Goal: Transaction & Acquisition: Purchase product/service

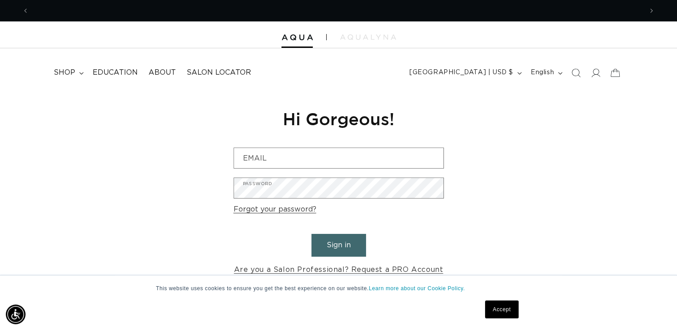
scroll to position [0, 613]
click at [494, 313] on link "Accept" at bounding box center [501, 310] width 33 height 18
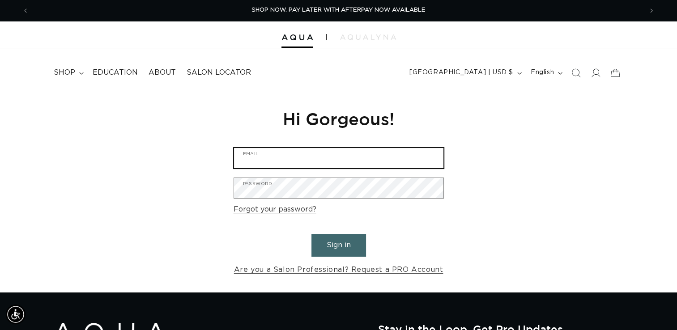
click at [283, 153] on input "Email" at bounding box center [338, 158] width 209 height 20
type input "urbantrendsalonspa.info@gmail.com"
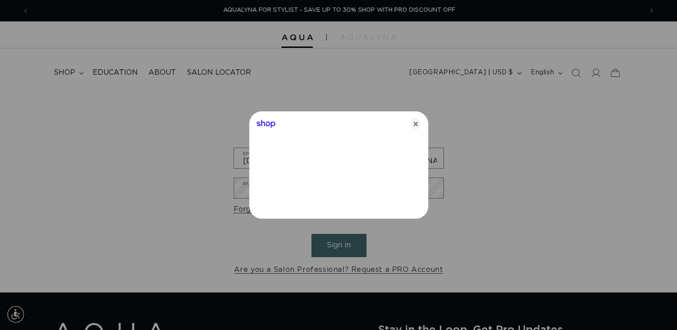
scroll to position [0, 1240]
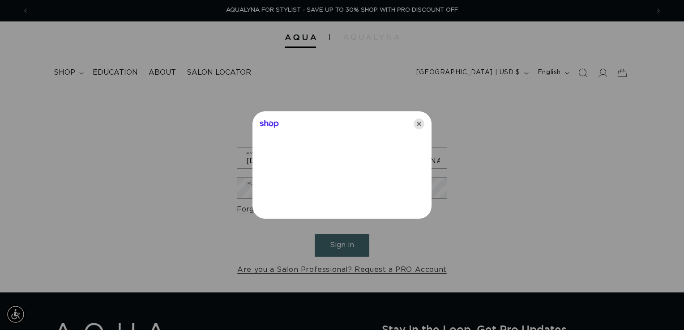
click at [417, 126] on icon "Close" at bounding box center [418, 124] width 11 height 11
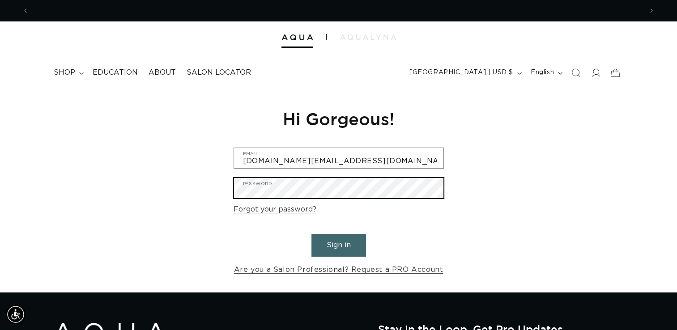
scroll to position [0, 0]
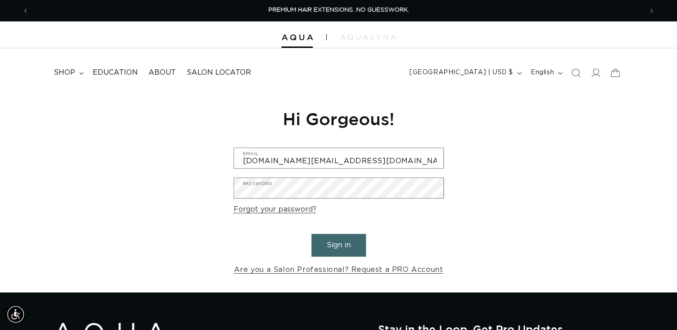
click at [339, 246] on button "Sign in" at bounding box center [338, 245] width 55 height 23
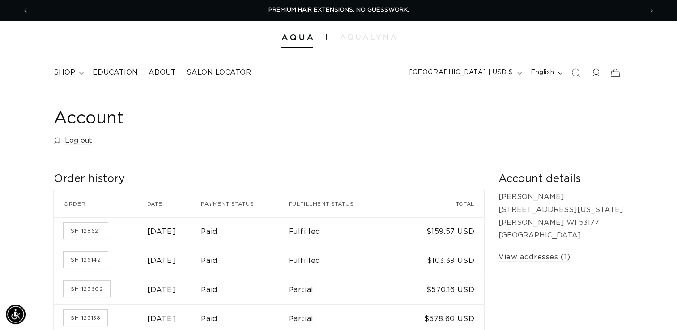
click at [74, 72] on span "shop" at bounding box center [64, 72] width 21 height 9
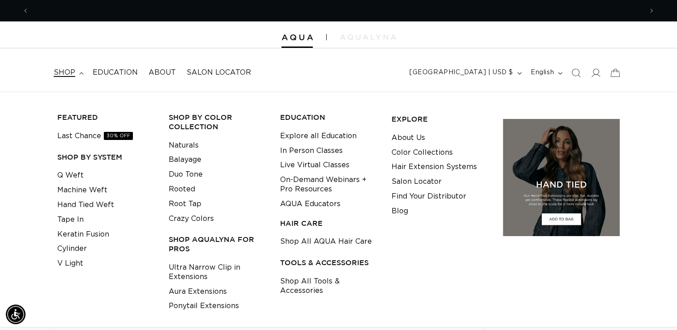
scroll to position [0, 613]
click at [75, 173] on link "Q Weft" at bounding box center [70, 175] width 26 height 15
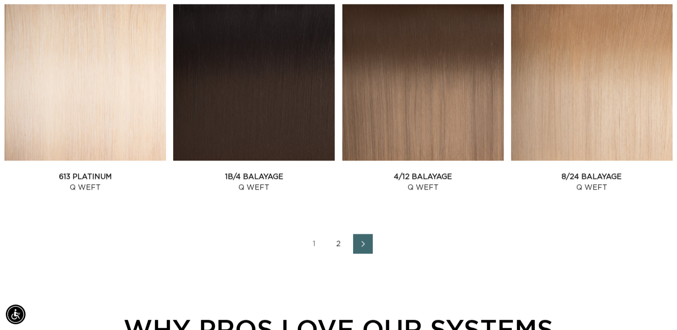
click at [365, 243] on icon "Next page" at bounding box center [363, 244] width 12 height 6
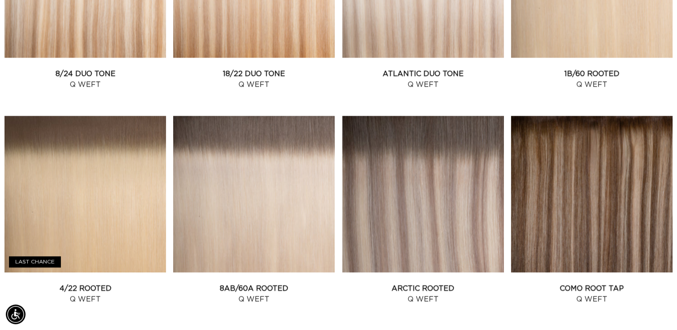
scroll to position [0, 613]
click at [427, 283] on link "Arctic Rooted Q Weft" at bounding box center [422, 293] width 161 height 21
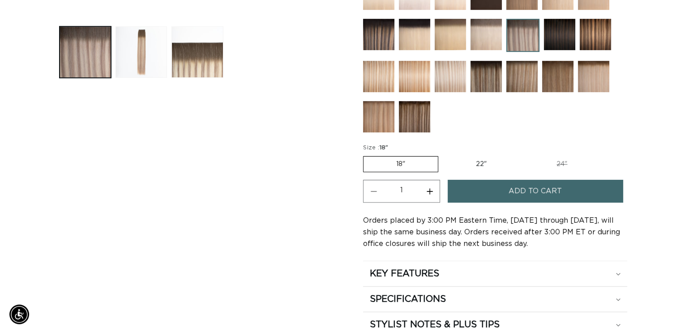
scroll to position [0, 1226]
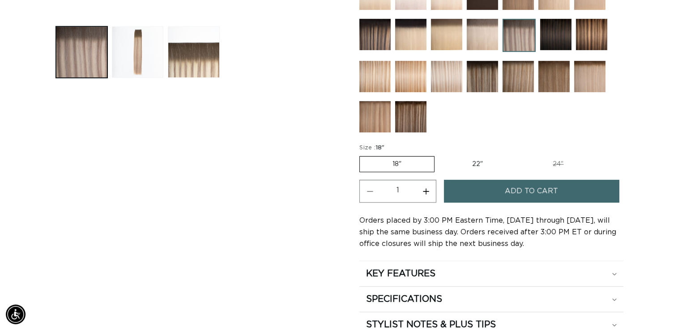
click at [546, 193] on span "Add to cart" at bounding box center [531, 191] width 53 height 23
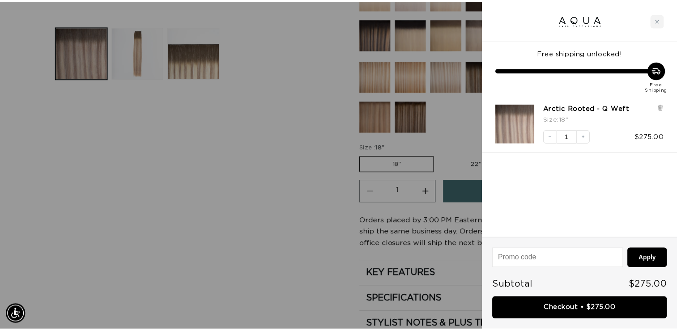
scroll to position [0, 1240]
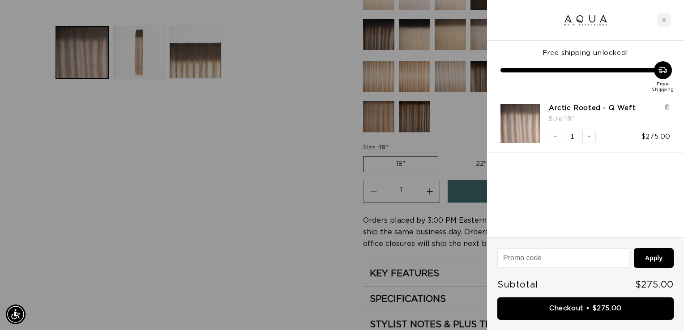
click at [297, 190] on div at bounding box center [342, 165] width 684 height 330
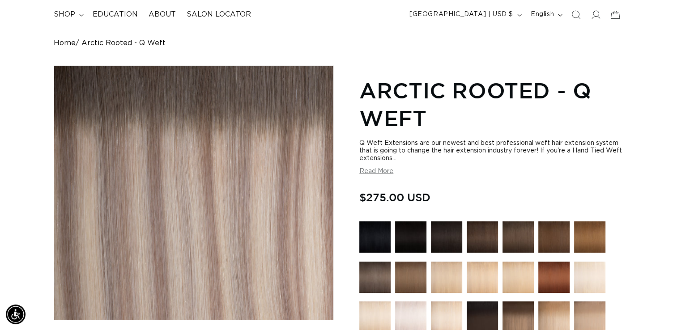
scroll to position [0, 0]
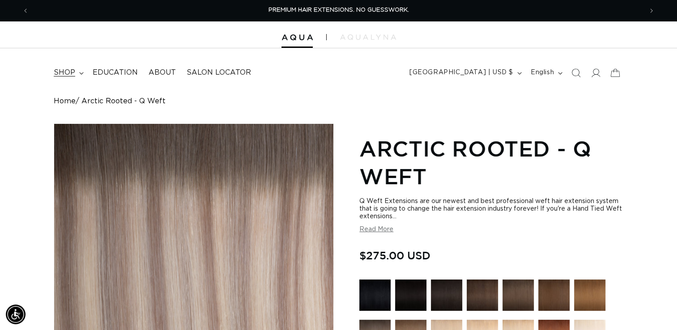
click at [83, 70] on summary "shop" at bounding box center [67, 73] width 39 height 20
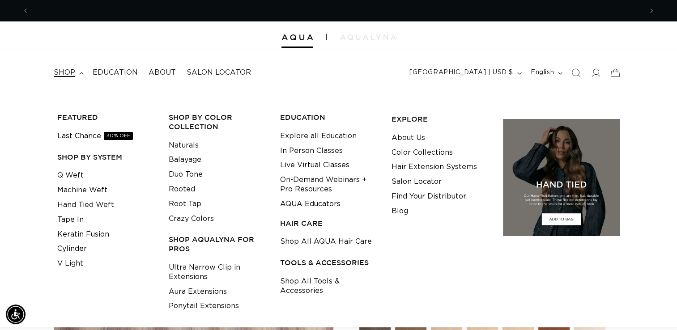
scroll to position [0, 613]
click at [303, 293] on link "Shop All Tools & Accessories" at bounding box center [329, 286] width 98 height 24
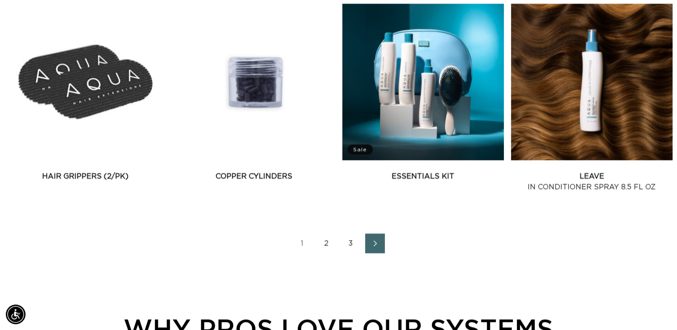
click at [382, 246] on link "Next page" at bounding box center [375, 244] width 20 height 20
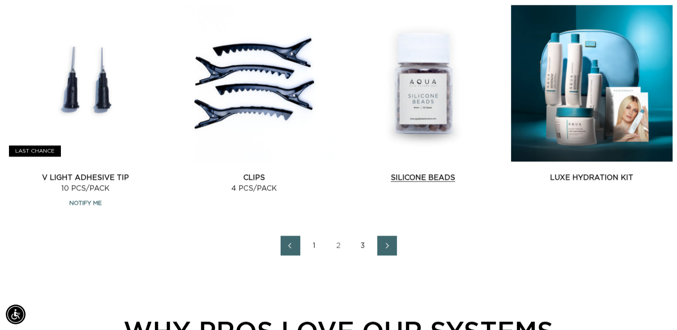
scroll to position [0, 1226]
click at [388, 240] on span "Next page" at bounding box center [387, 245] width 6 height 11
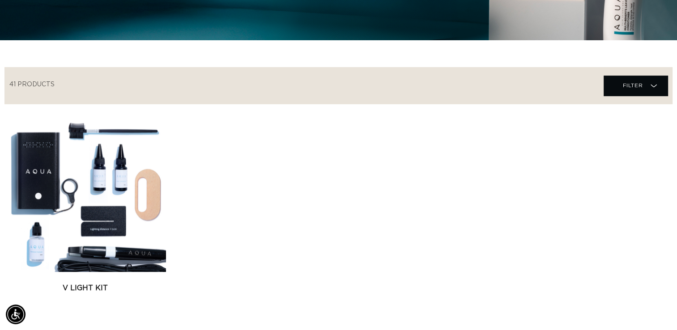
scroll to position [385, 0]
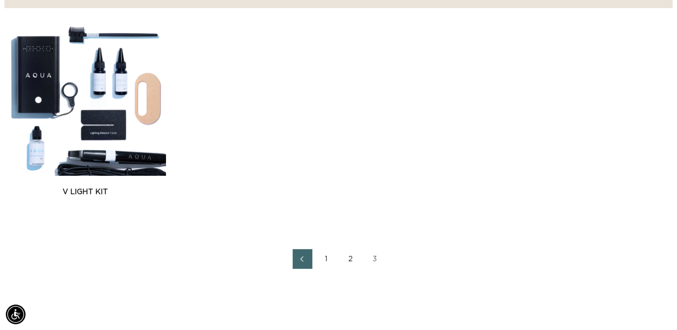
click at [348, 258] on link "2" at bounding box center [351, 259] width 20 height 20
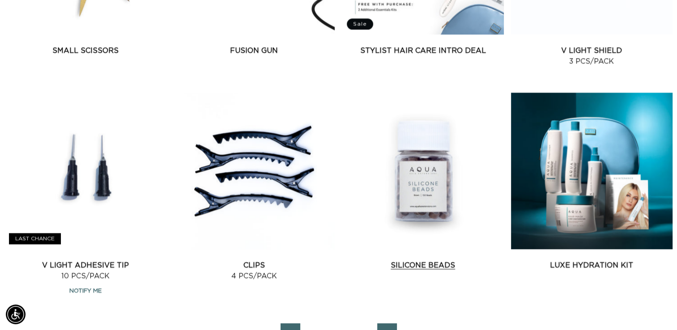
scroll to position [0, 1226]
click at [405, 260] on link "Silicone Beads" at bounding box center [422, 265] width 161 height 11
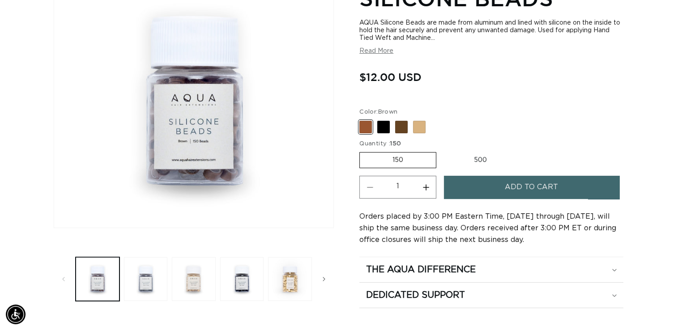
scroll to position [0, 613]
click at [480, 159] on label "500 Variant sold out or unavailable" at bounding box center [480, 160] width 78 height 15
click at [441, 151] on input "500 Variant sold out or unavailable" at bounding box center [441, 150] width 0 height 0
radio input "true"
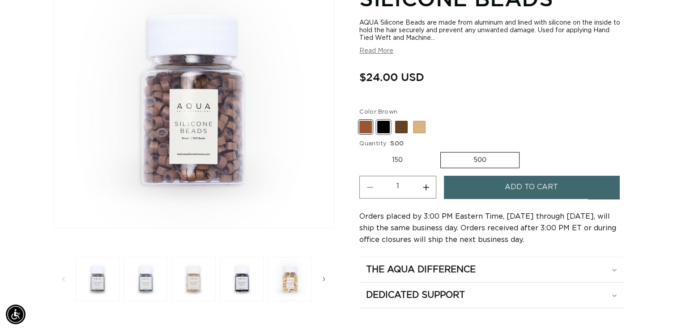
scroll to position [0, 1226]
click at [397, 127] on span at bounding box center [401, 127] width 13 height 13
click at [362, 119] on input "Dark Brown Variant sold out or unavailable" at bounding box center [361, 119] width 0 height 0
radio input "true"
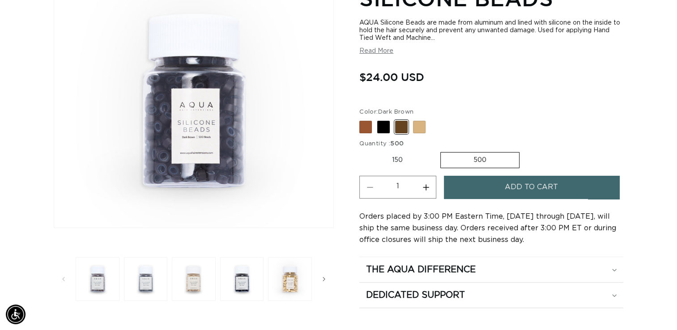
click at [489, 186] on button "Add to cart" at bounding box center [531, 187] width 175 height 23
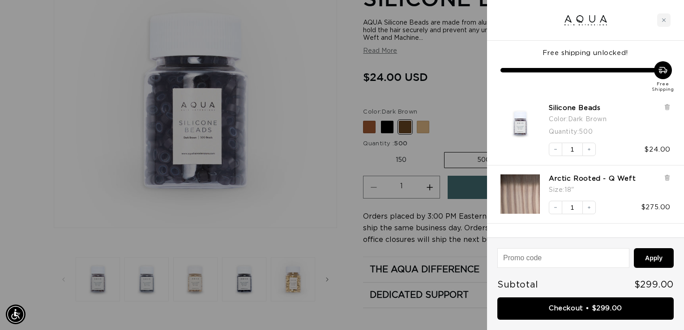
click at [421, 129] on div at bounding box center [342, 165] width 684 height 330
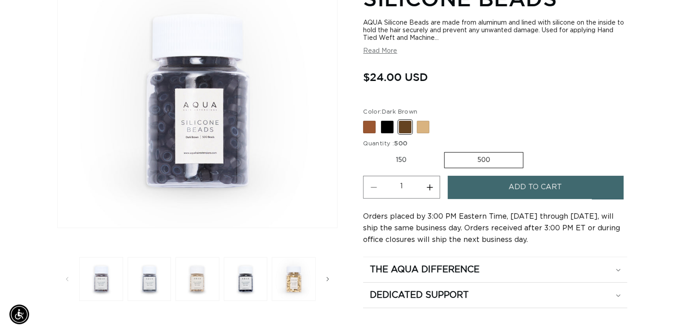
scroll to position [0, 613]
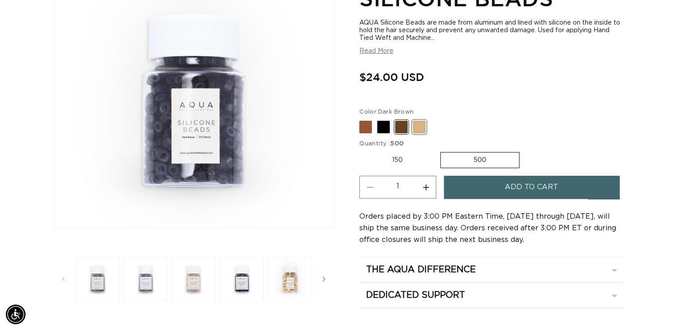
click at [421, 129] on span at bounding box center [419, 127] width 13 height 13
click at [362, 119] on input "Blonde Variant sold out or unavailable" at bounding box center [361, 119] width 0 height 0
radio input "true"
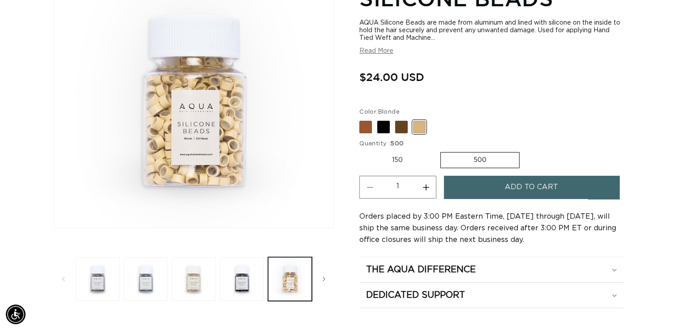
click at [472, 188] on button "Add to cart" at bounding box center [531, 187] width 175 height 23
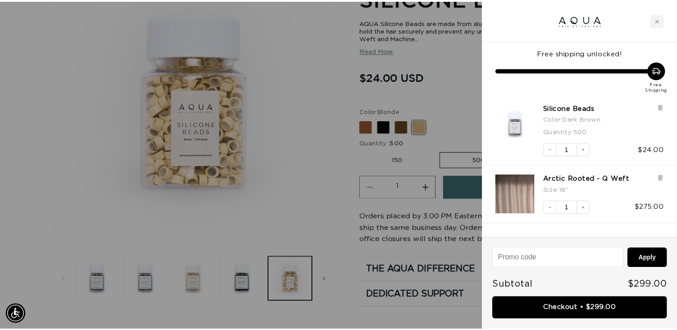
scroll to position [0, 1240]
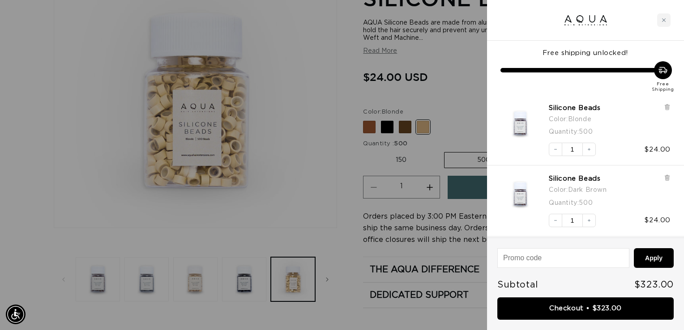
click at [335, 42] on div at bounding box center [342, 165] width 684 height 330
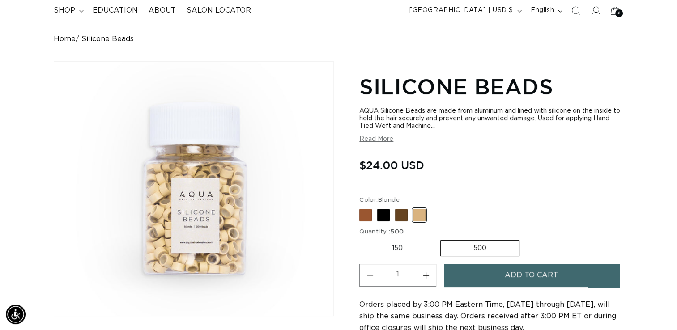
scroll to position [0, 0]
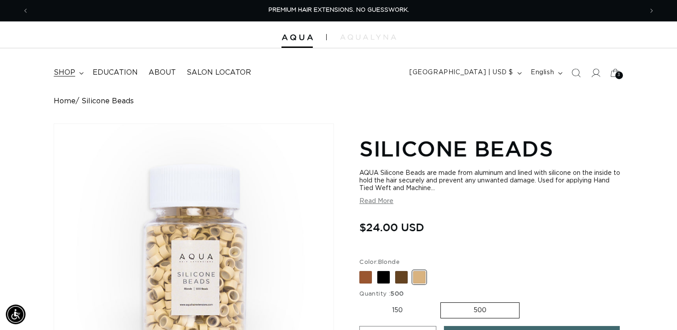
click at [76, 69] on summary "shop" at bounding box center [67, 73] width 39 height 20
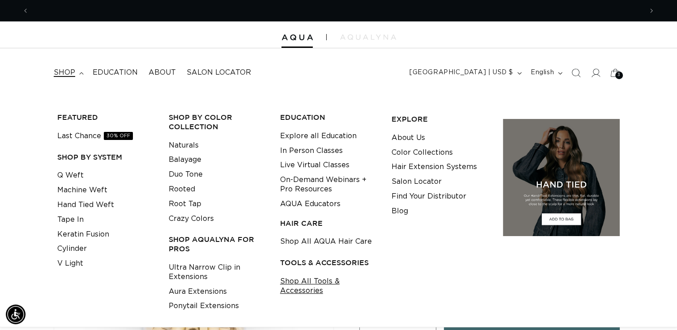
scroll to position [0, 613]
click at [306, 292] on link "Shop All Tools & Accessories" at bounding box center [329, 286] width 98 height 24
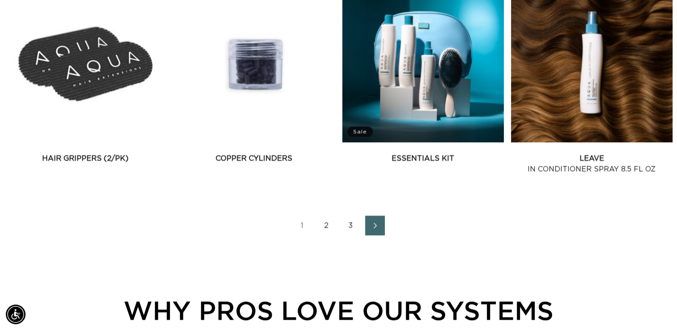
scroll to position [0, 613]
click at [322, 226] on link "2" at bounding box center [327, 226] width 20 height 20
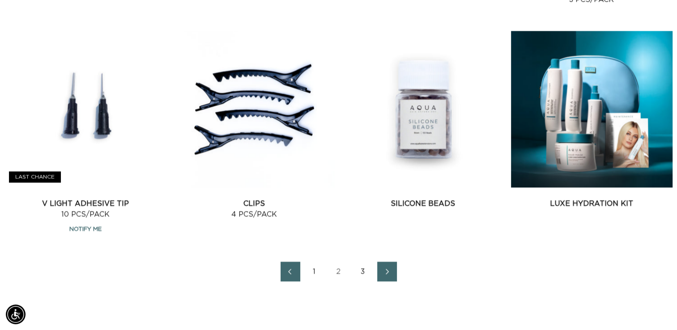
scroll to position [0, 613]
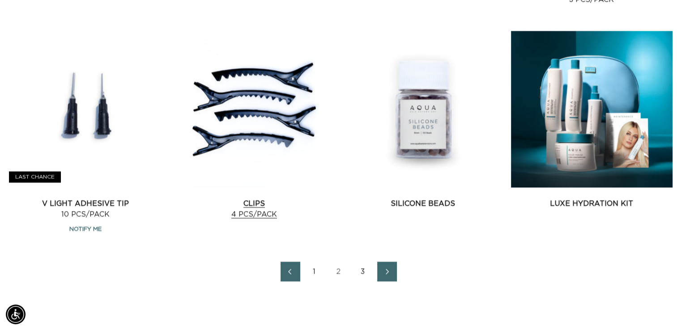
click at [286, 198] on link "Clips 4 pcs/pack" at bounding box center [253, 208] width 161 height 21
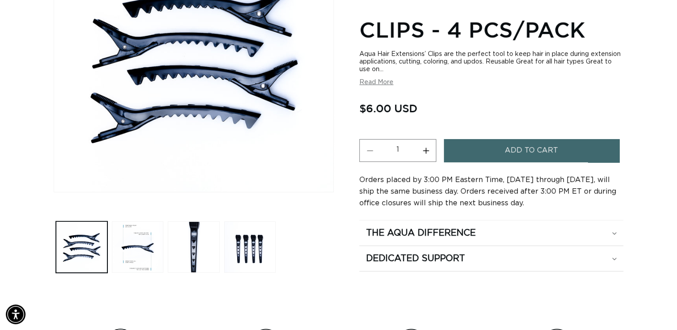
scroll to position [197, 0]
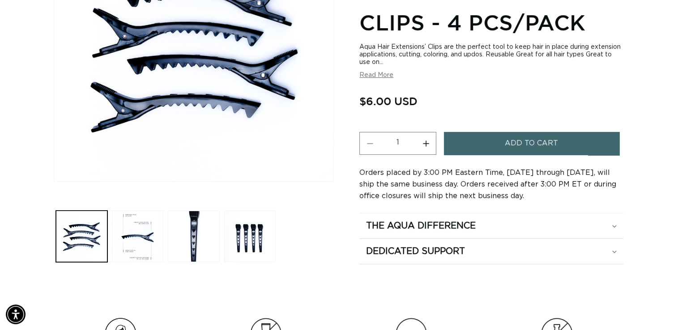
click at [527, 150] on span "Add to cart" at bounding box center [531, 143] width 53 height 23
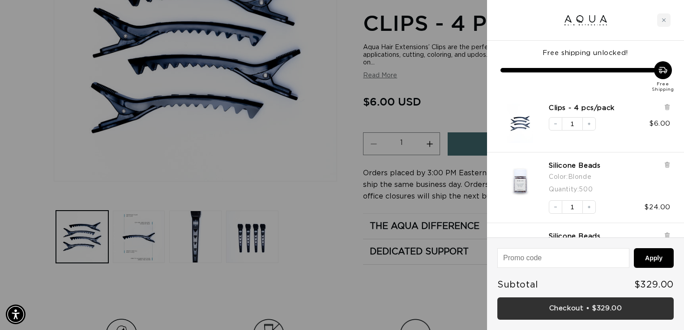
scroll to position [0, 1240]
click at [574, 309] on link "Checkout • $329.00" at bounding box center [585, 308] width 176 height 23
